Goal: Check status: Check status

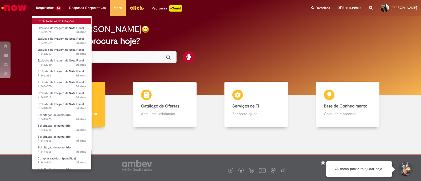
click at [50, 19] on link "Exibir Todas as Solicitações" at bounding box center [61, 21] width 59 height 6
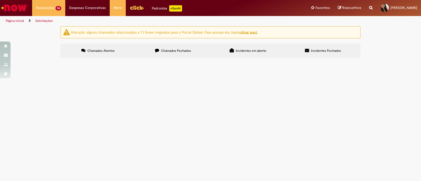
scroll to position [66, 0]
click at [0, 0] on span "Exclusão de Imagem de Nota Fiscal" at bounding box center [0, 0] width 0 height 0
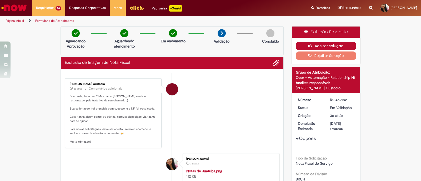
click at [331, 44] on button "Aceitar solução" at bounding box center [326, 46] width 61 height 8
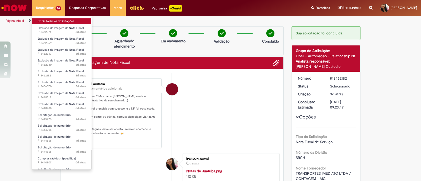
click at [52, 21] on link "Exibir Todas as Solicitações" at bounding box center [61, 21] width 59 height 6
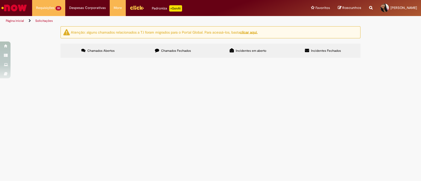
scroll to position [33, 0]
click at [0, 0] on span "Exclusão de Imagem de Nota Fiscal" at bounding box center [0, 0] width 0 height 0
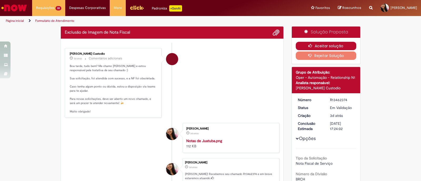
click at [307, 43] on button "Aceitar solução" at bounding box center [326, 46] width 61 height 8
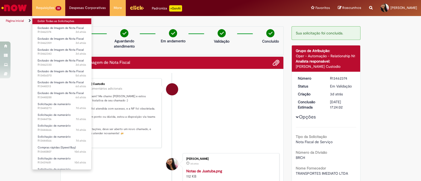
click at [54, 21] on link "Exibir Todas as Solicitações" at bounding box center [61, 21] width 59 height 6
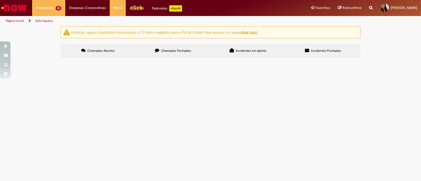
click at [0, 0] on span "Exclusão de Imagem de Nota Fiscal" at bounding box center [0, 0] width 0 height 0
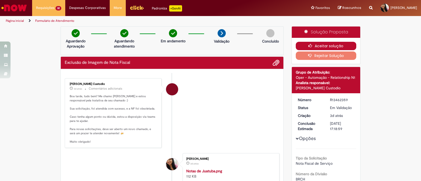
click at [316, 45] on button "Aceitar solução" at bounding box center [326, 46] width 61 height 8
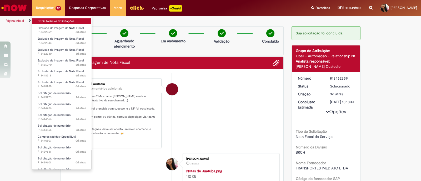
click at [47, 22] on link "Exibir Todas as Solicitações" at bounding box center [61, 21] width 59 height 6
click at [58, 19] on link "Exibir Todas as Solicitações" at bounding box center [61, 21] width 59 height 6
click at [56, 20] on link "Exibir Todas as Solicitações" at bounding box center [61, 21] width 58 height 6
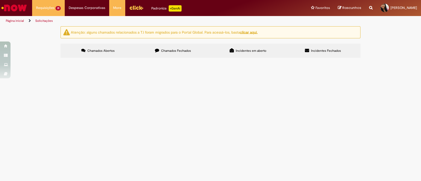
click at [0, 0] on span "R13462343" at bounding box center [0, 0] width 0 height 0
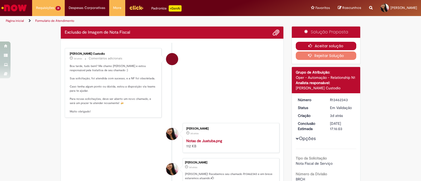
click at [334, 44] on button "Aceitar solução" at bounding box center [326, 46] width 61 height 8
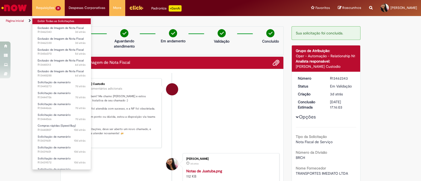
click at [57, 20] on link "Exibir Todas as Solicitações" at bounding box center [61, 21] width 58 height 6
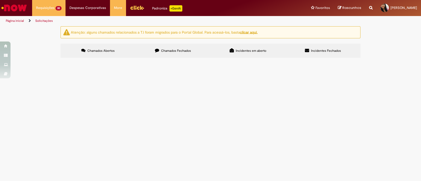
scroll to position [33, 0]
click at [0, 0] on span "Solicitação de numerário" at bounding box center [0, 0] width 0 height 0
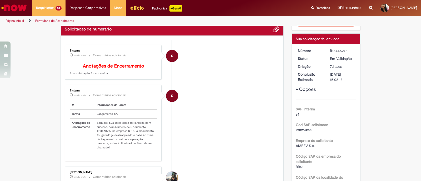
scroll to position [66, 0]
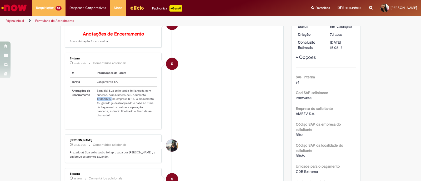
drag, startPoint x: 92, startPoint y: 103, endPoint x: 108, endPoint y: 103, distance: 16.3
click at [108, 103] on td "Bom dia! Sua solicitação foi lançada com sucesso, com Número de Documento 19000…" at bounding box center [126, 103] width 63 height 33
copy td "1900018797"
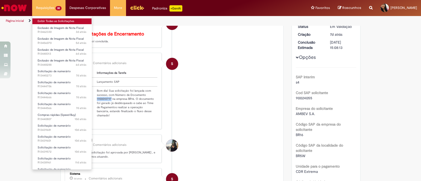
click at [45, 20] on link "Exibir Todas as Solicitações" at bounding box center [61, 21] width 59 height 6
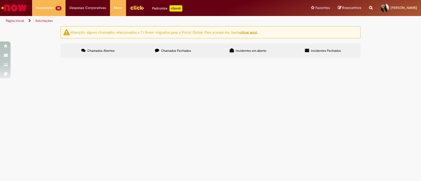
click at [0, 0] on span "Solicitação de numerário" at bounding box center [0, 0] width 0 height 0
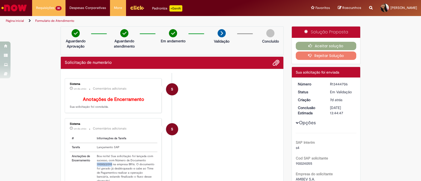
drag, startPoint x: 93, startPoint y: 137, endPoint x: 109, endPoint y: 167, distance: 34.1
click at [109, 167] on td "Boa noite! Sua solicitação foi lançada com sucesso, com Número de Documento 190…" at bounding box center [126, 168] width 63 height 33
copy td "1900022098"
click at [302, 43] on button "Aceitar solução" at bounding box center [326, 46] width 61 height 8
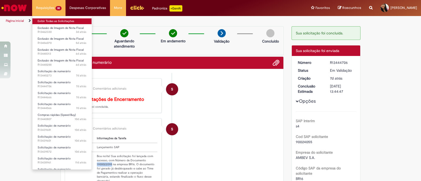
click at [55, 19] on link "Exibir Todas as Solicitações" at bounding box center [61, 21] width 59 height 6
click at [51, 18] on li "Exibir Todas as Solicitações" at bounding box center [61, 20] width 59 height 7
click at [53, 20] on link "Exibir Todas as Solicitações" at bounding box center [61, 21] width 59 height 6
click at [54, 19] on link "Exibir Todas as Solicitações" at bounding box center [61, 21] width 59 height 6
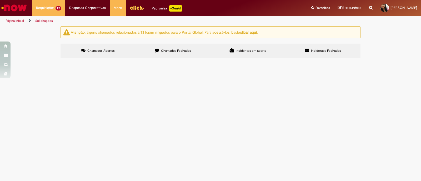
scroll to position [33, 0]
click at [0, 0] on span "Solicitação de numerário" at bounding box center [0, 0] width 0 height 0
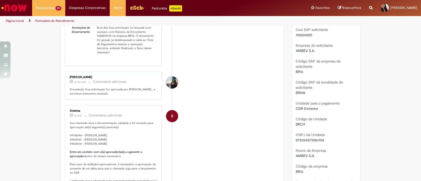
scroll to position [96, 0]
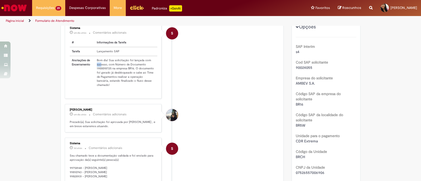
drag, startPoint x: 93, startPoint y: 69, endPoint x: 98, endPoint y: 69, distance: 4.5
click at [98, 69] on td "Bom dia! Sua solicitação foi lançada com sucesso, com Número de Documento 19000…" at bounding box center [126, 72] width 63 height 33
click at [95, 71] on td "Bom dia! Sua solicitação foi lançada com sucesso, com Número de Documento 19000…" at bounding box center [126, 72] width 63 height 33
drag, startPoint x: 93, startPoint y: 72, endPoint x: 109, endPoint y: 73, distance: 15.3
click at [109, 73] on td "Bom dia! Sua solicitação foi lançada com sucesso, com Número de Documento 19000…" at bounding box center [126, 72] width 63 height 33
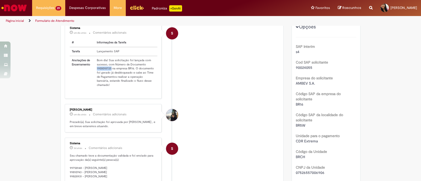
copy td "1900018725"
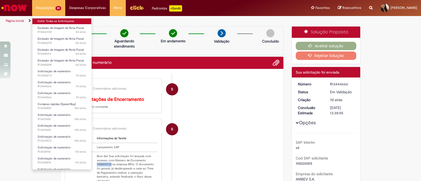
click at [59, 19] on link "Exibir Todas as Solicitações" at bounding box center [61, 21] width 59 height 6
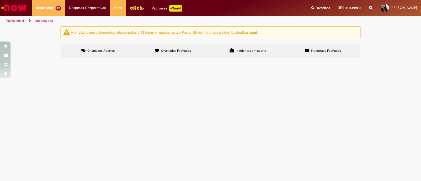
scroll to position [33, 0]
click at [0, 0] on span "Solicitação de numerário" at bounding box center [0, 0] width 0 height 0
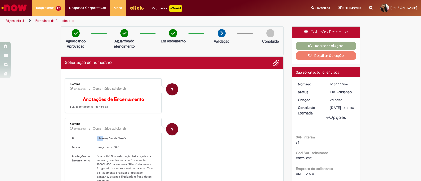
drag, startPoint x: 94, startPoint y: 138, endPoint x: 100, endPoint y: 139, distance: 6.3
click at [100, 139] on th "Informações da Tarefa" at bounding box center [126, 138] width 63 height 9
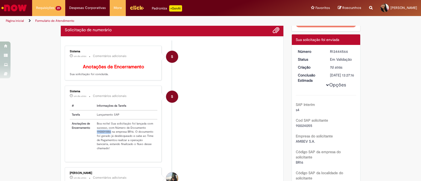
drag, startPoint x: 94, startPoint y: 135, endPoint x: 108, endPoint y: 135, distance: 13.9
click at [108, 135] on td "Boa noite! Sua solicitação foi lançada com sucesso, com Número de Documento 190…" at bounding box center [126, 135] width 63 height 33
copy td "1900011886"
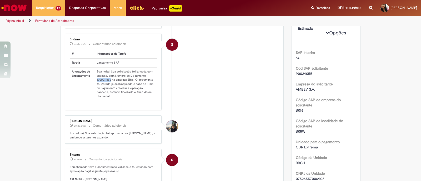
scroll to position [13, 0]
